Goal: Book appointment/travel/reservation

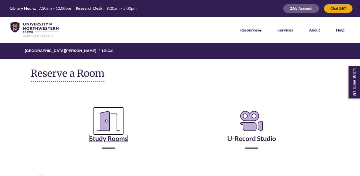
click at [107, 134] on icon "Reserve a Room" at bounding box center [108, 121] width 31 height 28
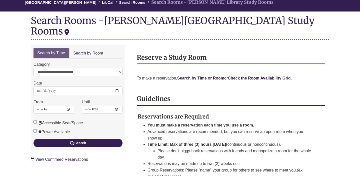
scroll to position [54, 0]
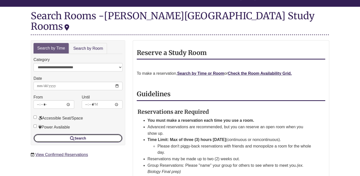
click at [109, 134] on button "Search" at bounding box center [78, 138] width 89 height 9
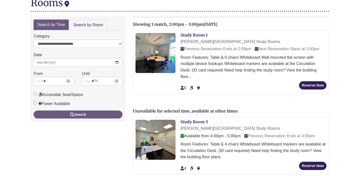
scroll to position [78, 0]
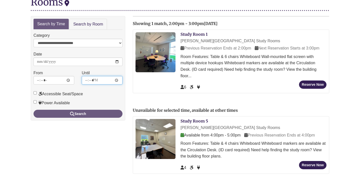
click at [99, 76] on input "*****" at bounding box center [102, 80] width 41 height 9
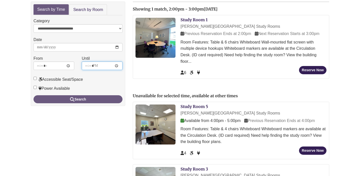
scroll to position [92, 0]
